Goal: Use online tool/utility: Utilize a website feature to perform a specific function

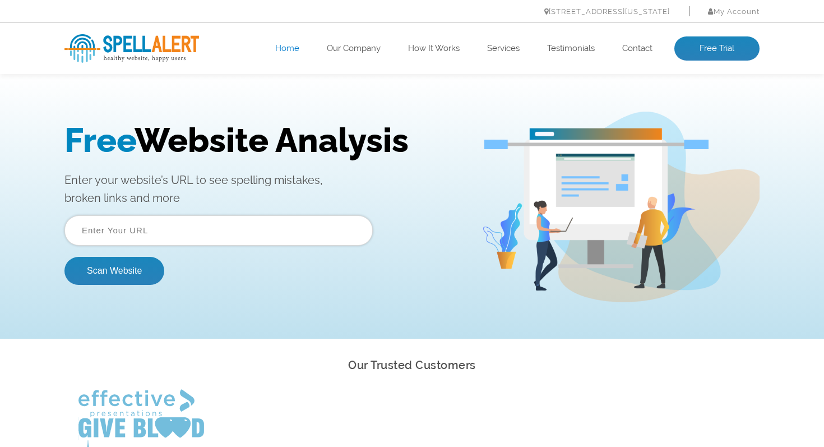
click at [269, 230] on input "text" at bounding box center [218, 230] width 308 height 30
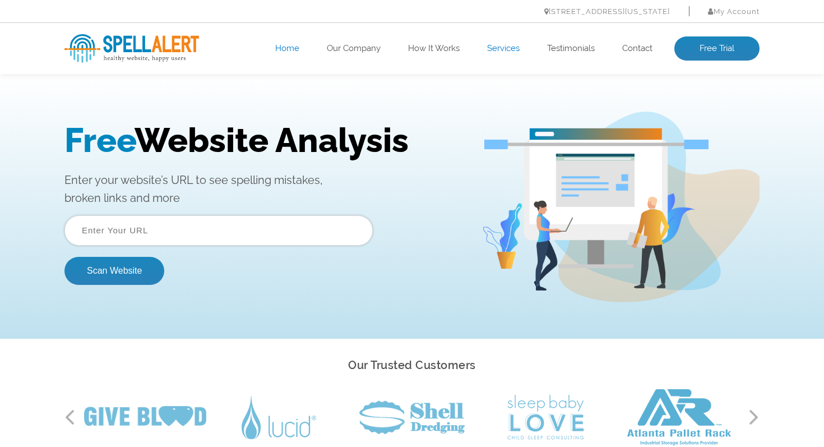
paste input "[URL][DOMAIN_NAME]"
type input "[URL][DOMAIN_NAME]"
click at [64, 257] on button "Scan Website" at bounding box center [114, 271] width 100 height 28
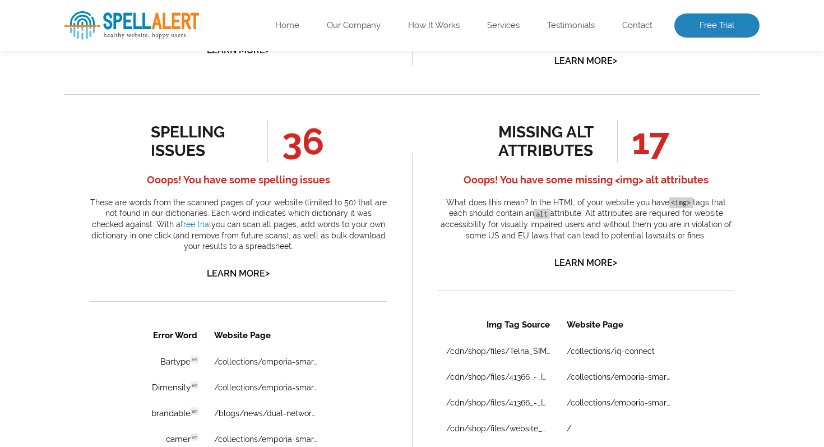
scroll to position [545, 0]
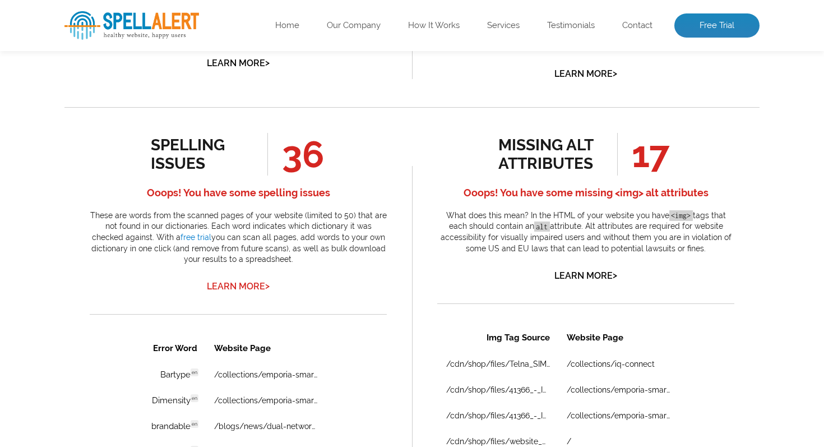
click at [239, 284] on link "Learn More >" at bounding box center [238, 286] width 63 height 11
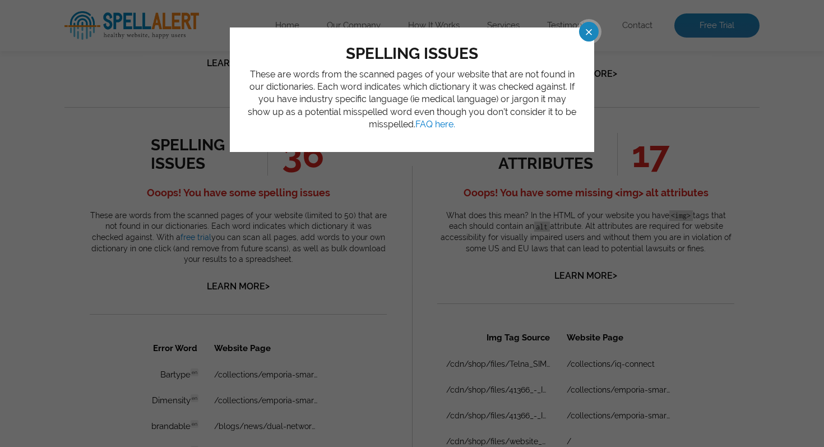
click at [588, 27] on span at bounding box center [579, 32] width 20 height 20
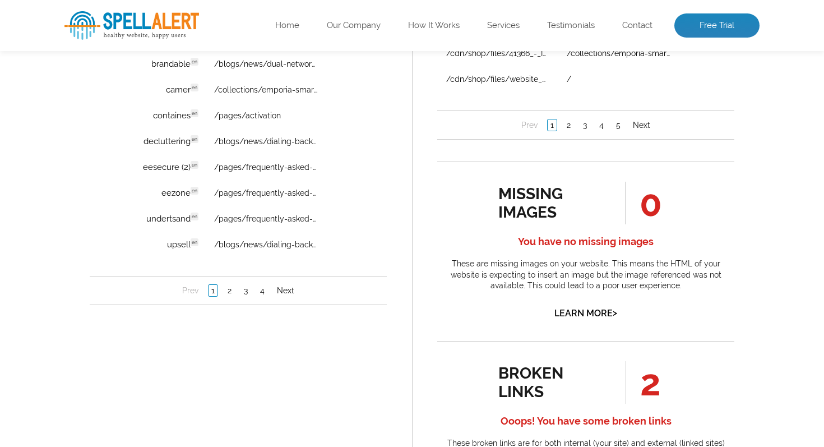
scroll to position [903, 0]
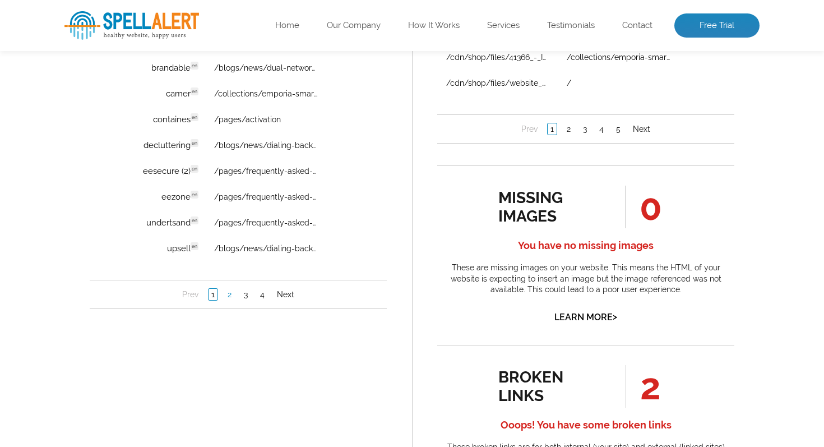
click at [231, 294] on link "2" at bounding box center [230, 294] width 10 height 11
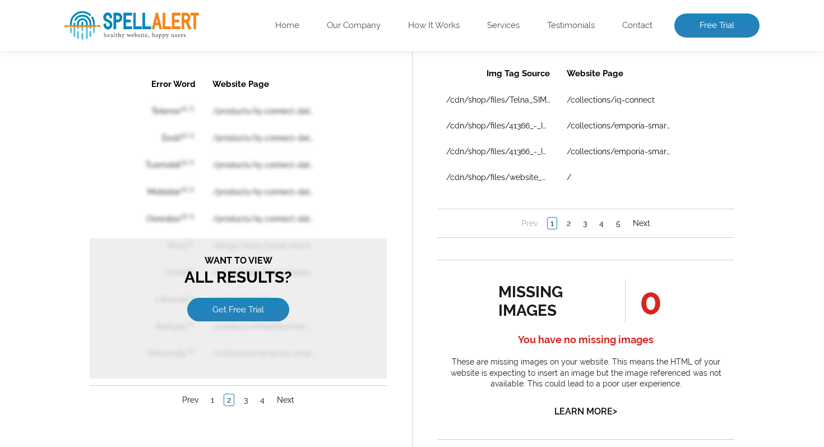
scroll to position [827, 0]
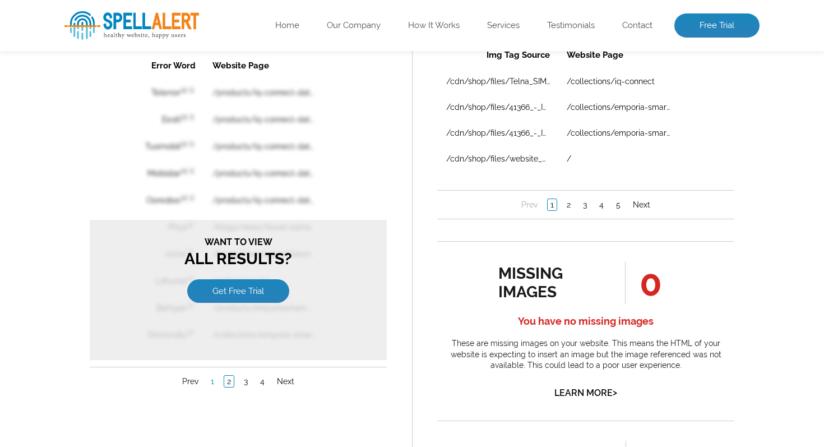
click at [210, 377] on link "1" at bounding box center [212, 380] width 9 height 11
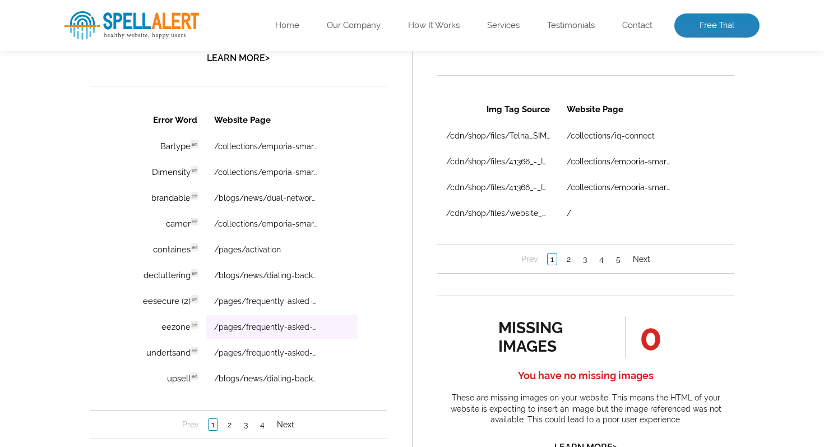
scroll to position [771, 0]
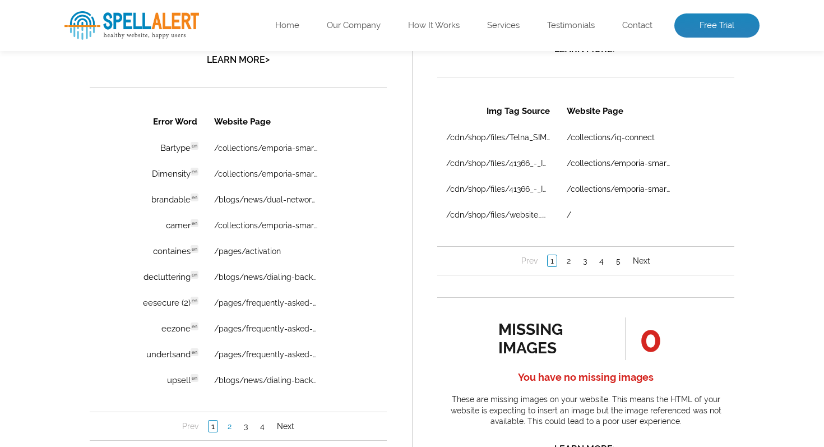
click at [228, 426] on link "2" at bounding box center [230, 425] width 10 height 11
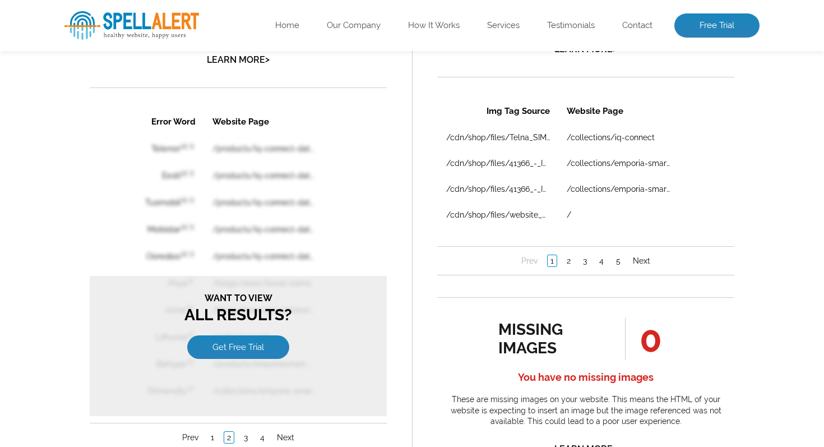
scroll to position [0, 0]
